Goal: Check status: Check status

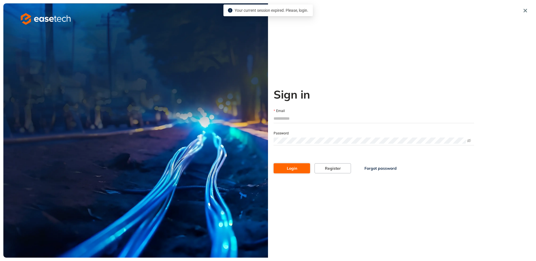
type input "**********"
click at [301, 167] on button "Login" at bounding box center [292, 168] width 36 height 10
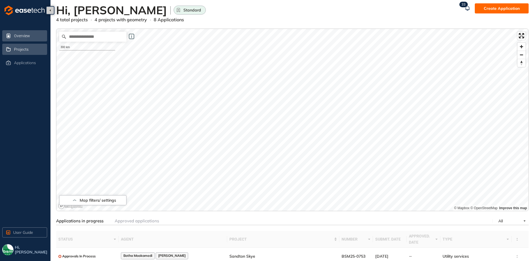
click at [26, 50] on span "Projects" at bounding box center [21, 49] width 15 height 5
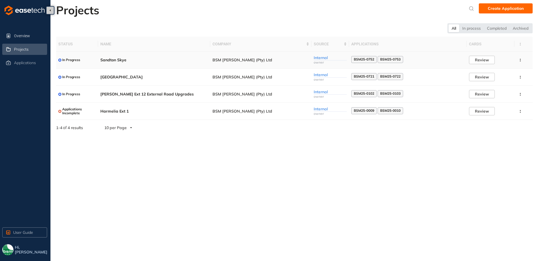
click at [112, 59] on span "Sandton Skye" at bounding box center [154, 60] width 108 height 5
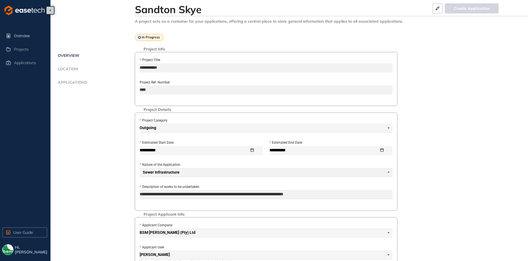
click at [72, 83] on span "Applications" at bounding box center [71, 82] width 31 height 5
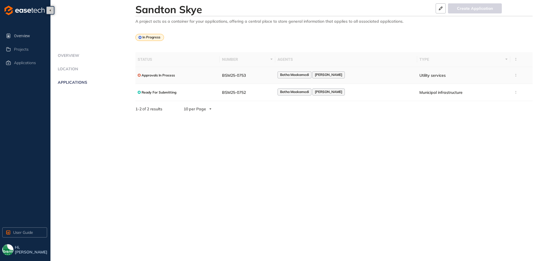
click at [417, 76] on td "Utility services" at bounding box center [463, 75] width 93 height 17
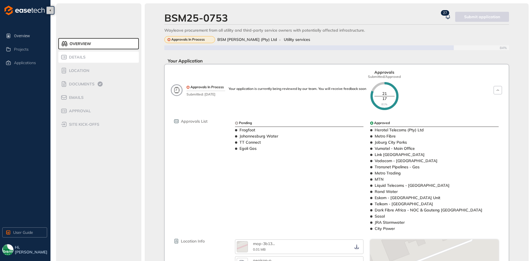
click at [70, 58] on span "Details" at bounding box center [76, 57] width 18 height 5
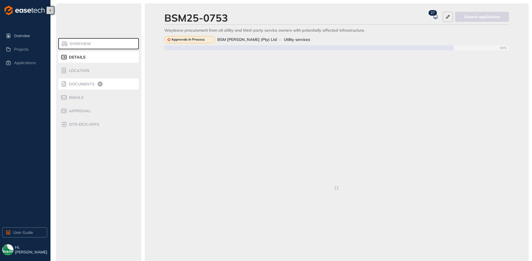
click at [81, 81] on div "Documents" at bounding box center [85, 84] width 48 height 7
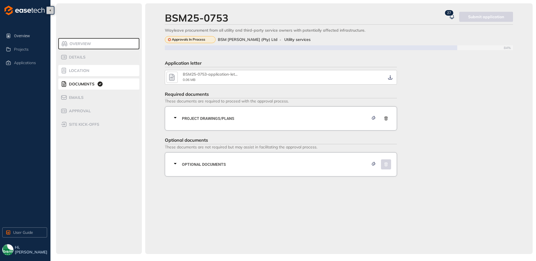
click at [80, 69] on span "Location" at bounding box center [78, 70] width 22 height 5
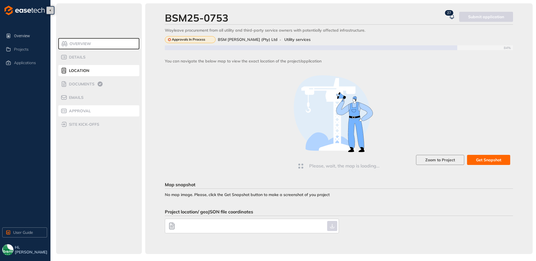
click at [79, 113] on span "Approval" at bounding box center [79, 111] width 24 height 5
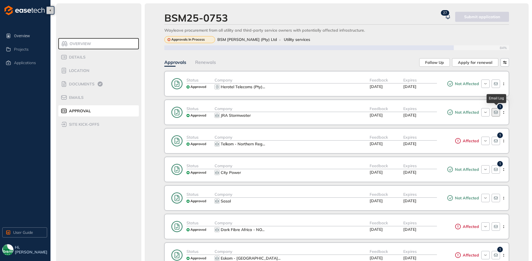
click at [498, 112] on icon "button" at bounding box center [496, 112] width 4 height 4
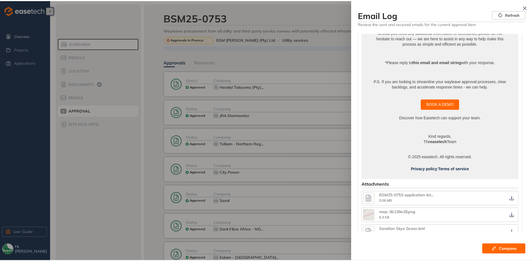
scroll to position [332, 0]
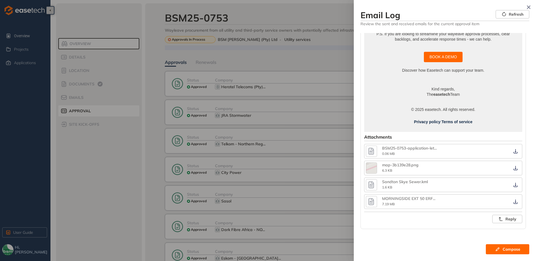
click at [314, 163] on div at bounding box center [268, 130] width 536 height 261
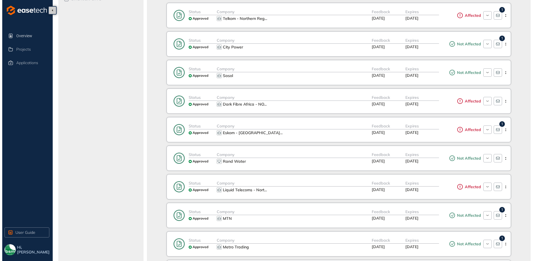
scroll to position [98, 0]
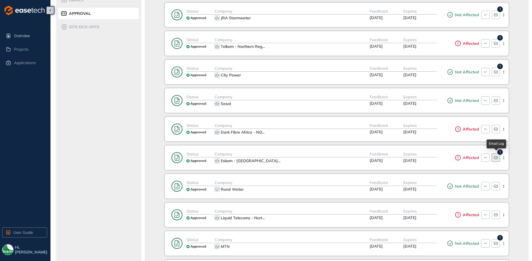
click at [497, 158] on icon "button" at bounding box center [496, 158] width 4 height 4
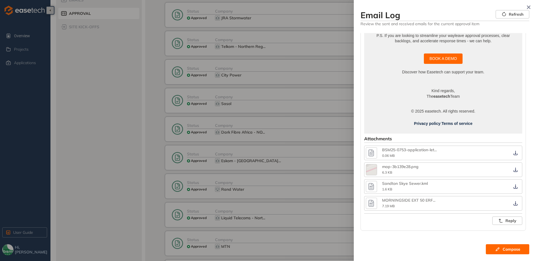
scroll to position [344, 0]
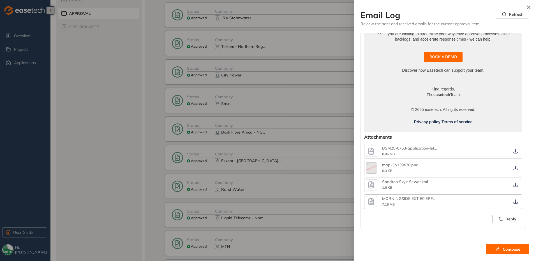
click at [100, 95] on div at bounding box center [268, 130] width 536 height 261
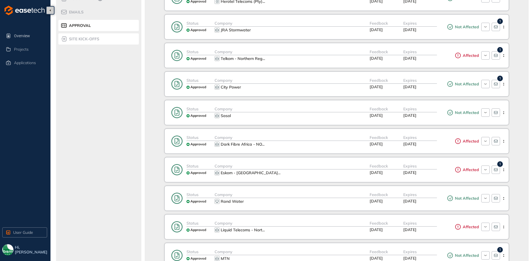
scroll to position [42, 0]
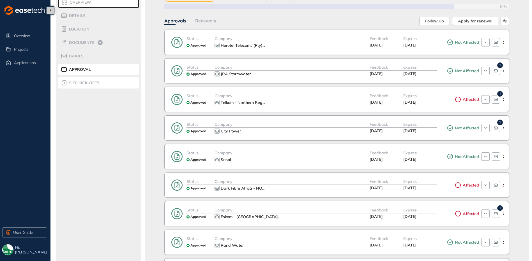
click at [89, 85] on span "site kick-offs" at bounding box center [83, 83] width 32 height 5
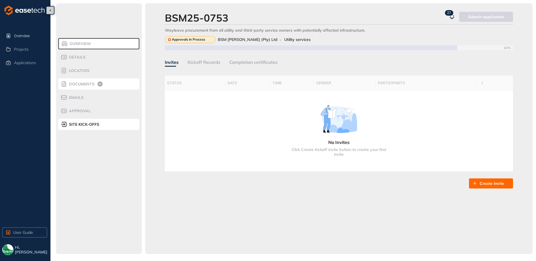
click at [86, 86] on span "Documents" at bounding box center [80, 84] width 27 height 5
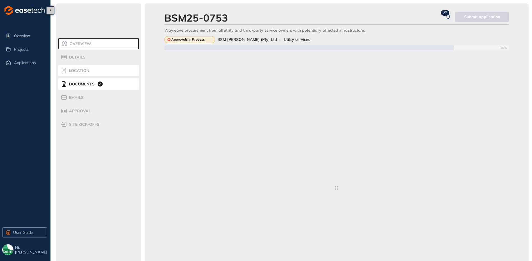
click at [79, 71] on span "Location" at bounding box center [78, 70] width 22 height 5
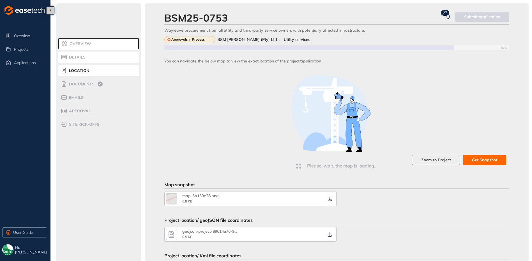
click at [82, 53] on li "Details" at bounding box center [98, 57] width 80 height 11
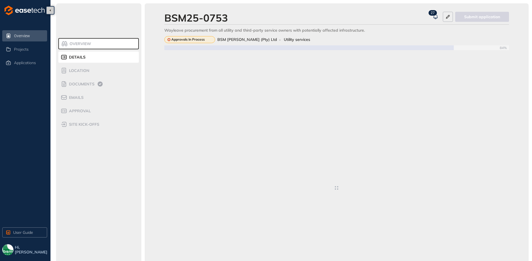
click at [20, 36] on span "Overview" at bounding box center [30, 35] width 32 height 11
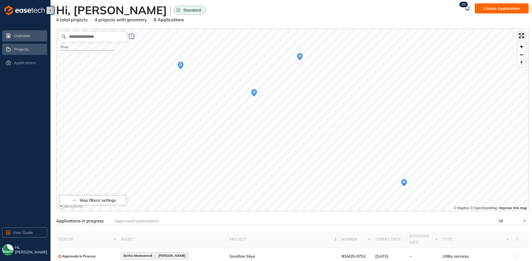
click at [32, 48] on div "Projects" at bounding box center [30, 50] width 32 height 10
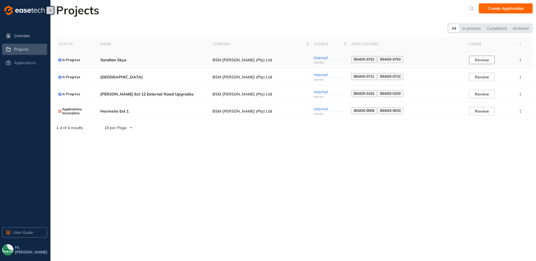
click at [480, 60] on span "Review" at bounding box center [482, 60] width 14 height 6
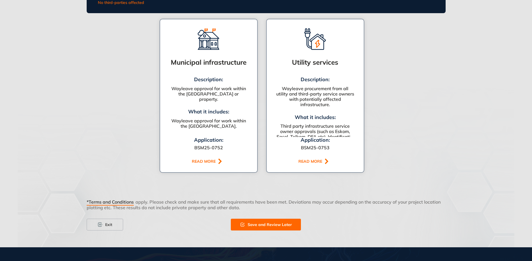
scroll to position [325, 0]
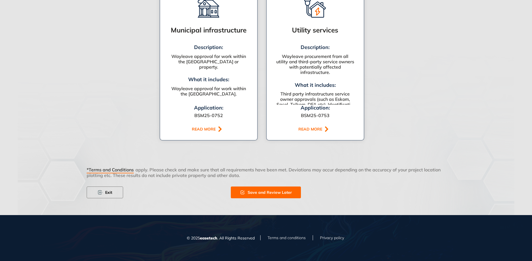
click at [115, 195] on button "Exit" at bounding box center [105, 193] width 36 height 12
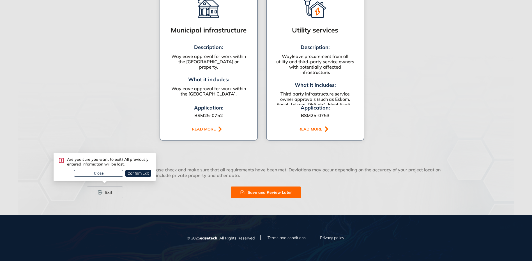
click at [102, 175] on span "Close" at bounding box center [99, 174] width 10 height 6
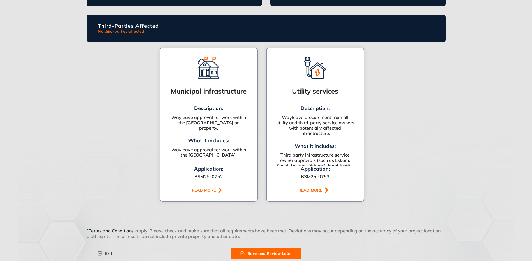
scroll to position [269, 0]
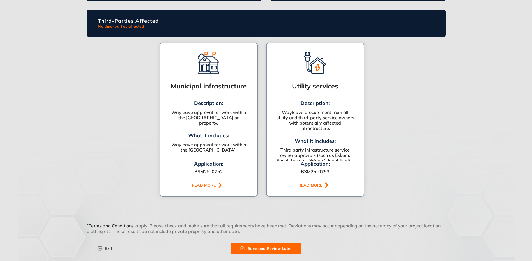
click at [321, 185] on div "READ MORE" at bounding box center [311, 185] width 26 height 5
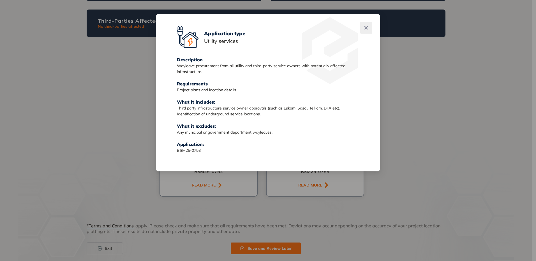
click at [365, 25] on button "Close" at bounding box center [366, 28] width 12 height 12
